Goal: Information Seeking & Learning: Learn about a topic

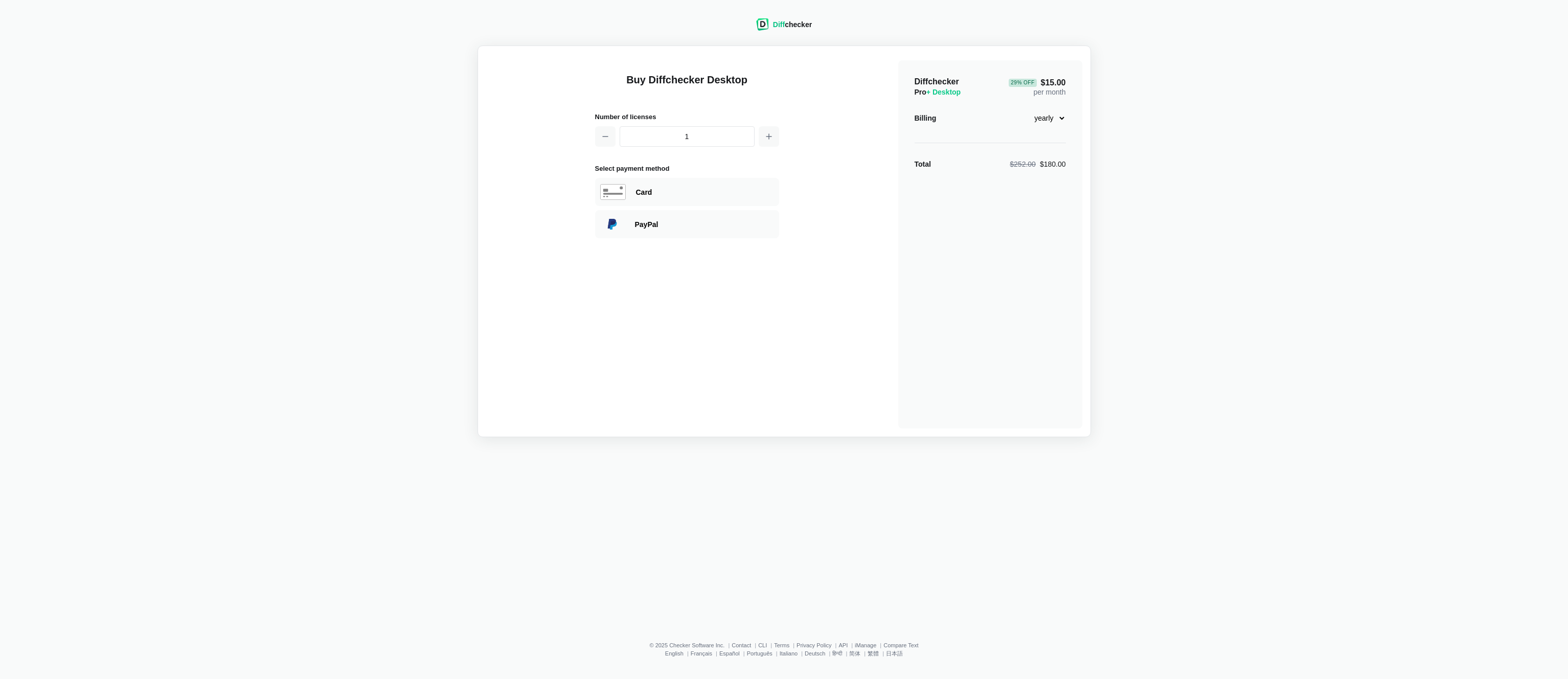
click at [808, 22] on div "Diff checker" at bounding box center [792, 24] width 39 height 10
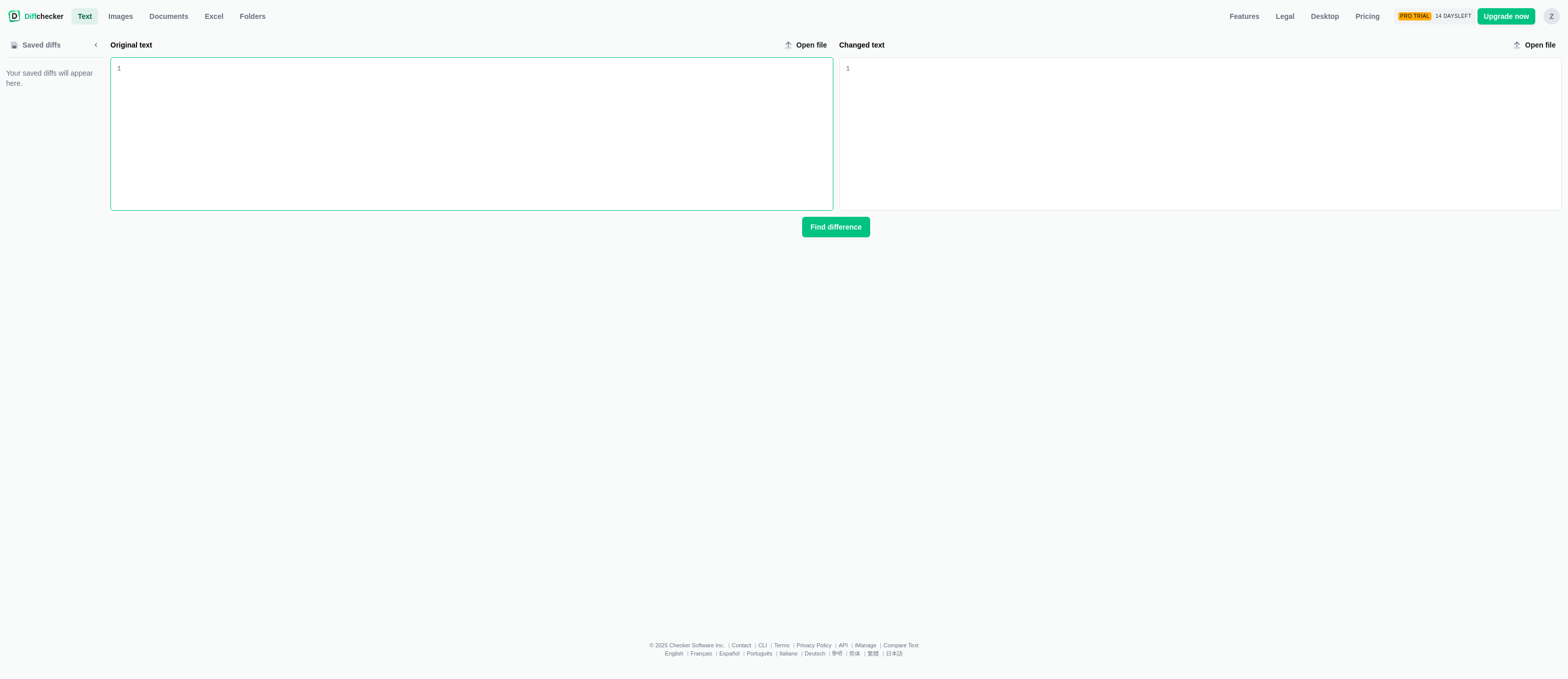
click at [55, 17] on span "Diff checker" at bounding box center [44, 17] width 39 height 10
click at [1243, 20] on span "Features" at bounding box center [1244, 17] width 34 height 10
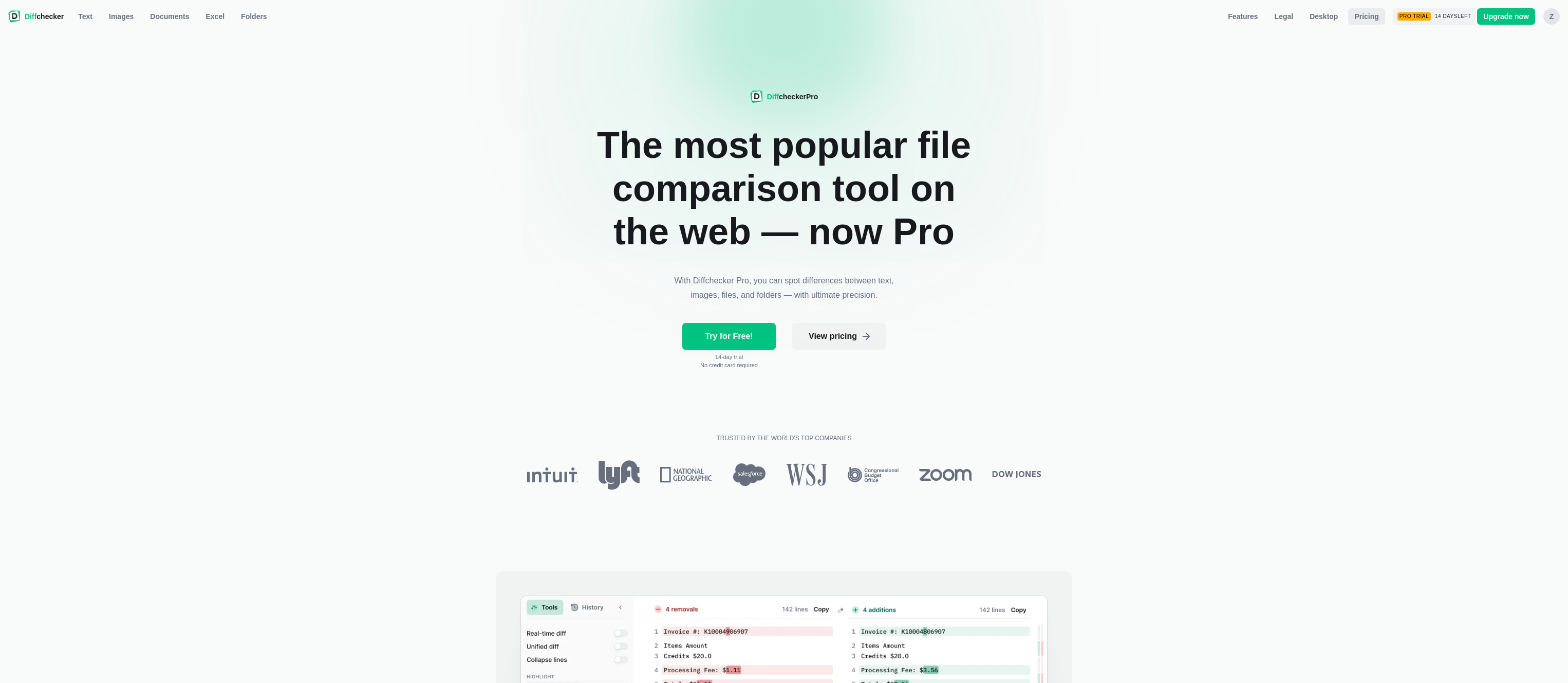
click at [1352, 14] on span "Pricing" at bounding box center [1366, 17] width 28 height 10
